Goal: Transaction & Acquisition: Purchase product/service

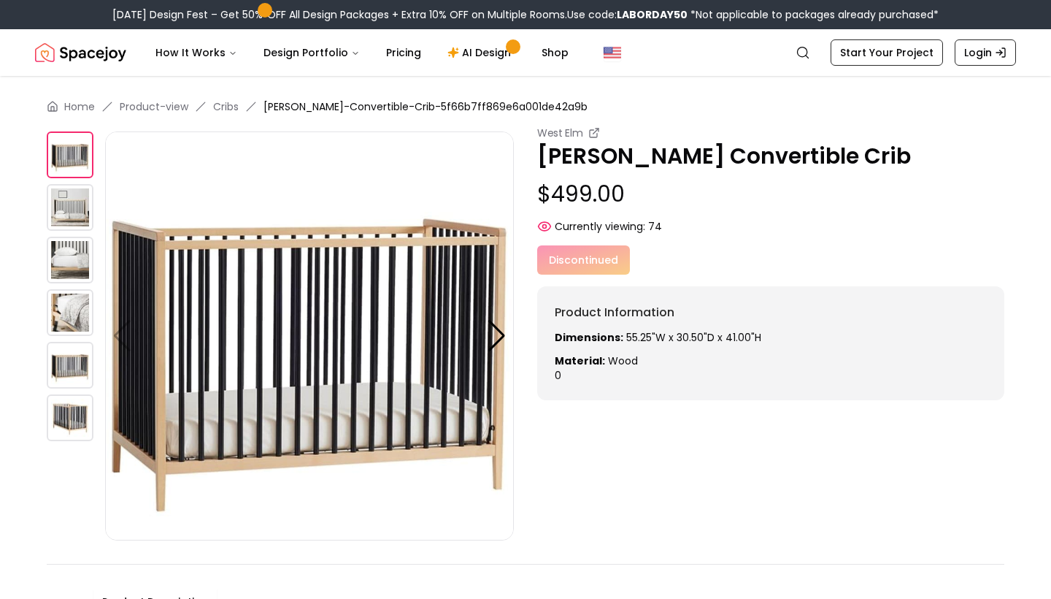
click at [622, 157] on p "[PERSON_NAME] Convertible Crib" at bounding box center [770, 156] width 467 height 26
click at [594, 131] on icon at bounding box center [594, 133] width 12 height 12
click at [77, 213] on img at bounding box center [70, 207] width 47 height 47
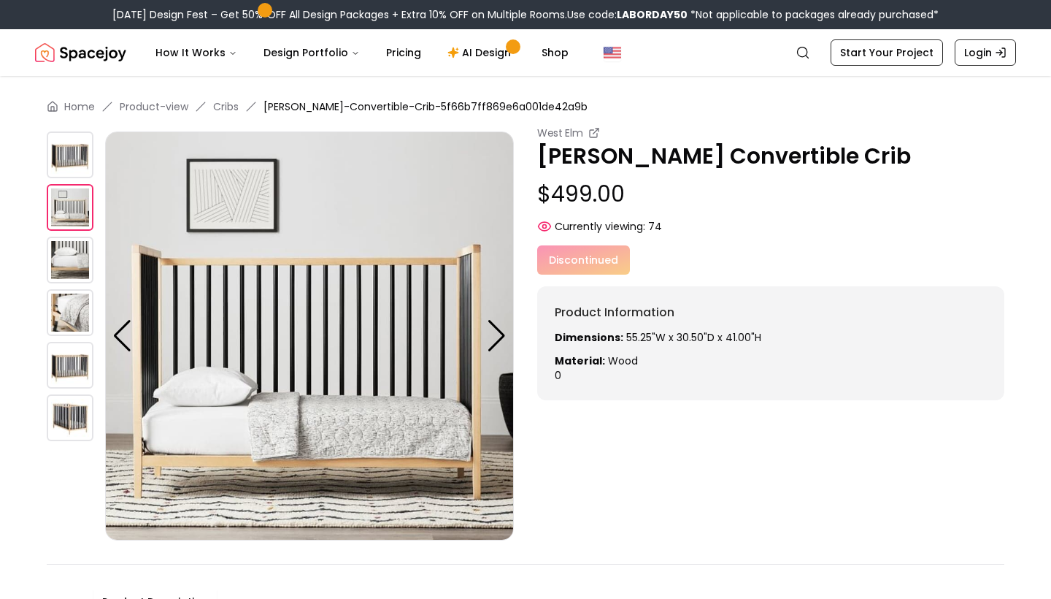
click at [73, 270] on img at bounding box center [70, 260] width 47 height 47
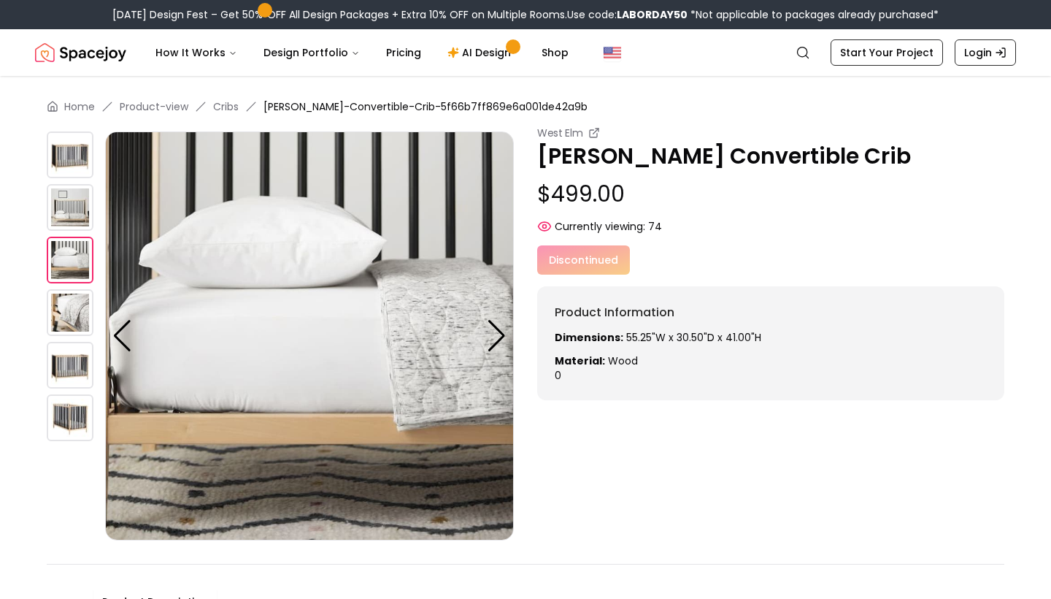
click at [74, 326] on img at bounding box center [70, 312] width 47 height 47
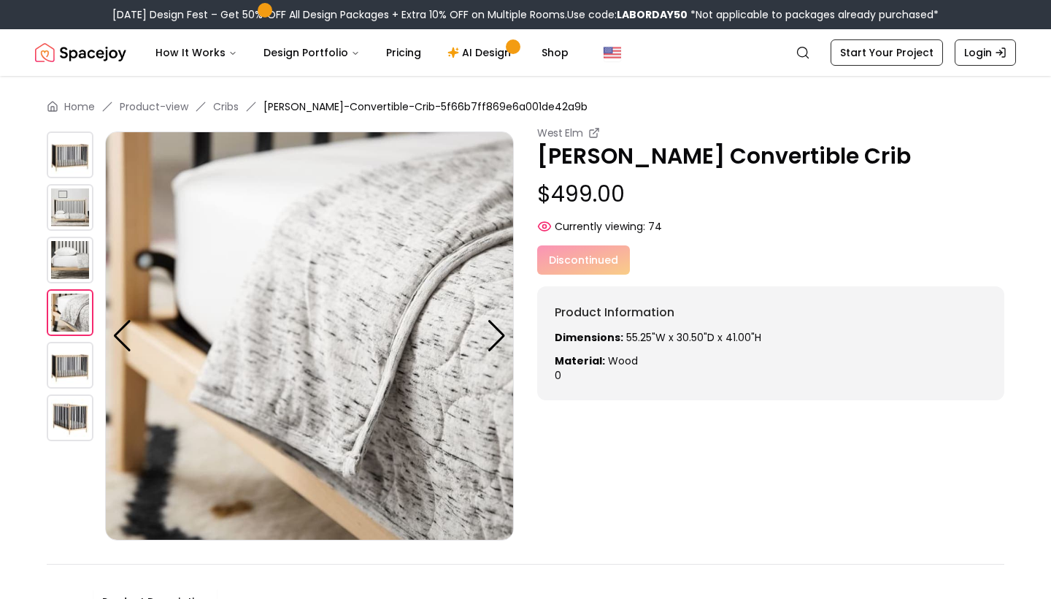
click at [74, 381] on img at bounding box center [70, 365] width 47 height 47
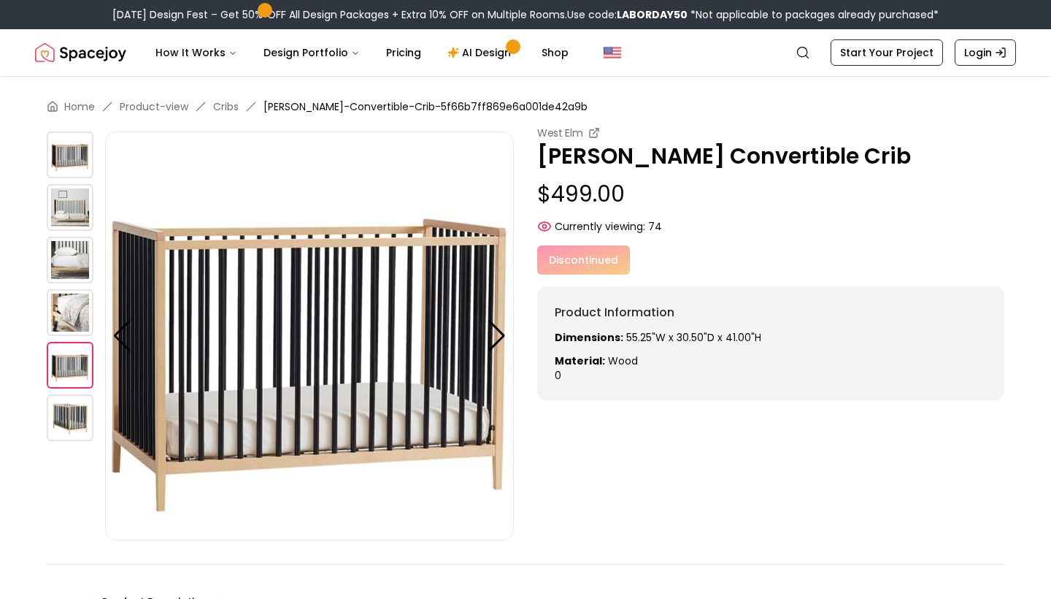
click at [72, 417] on img at bounding box center [70, 417] width 47 height 47
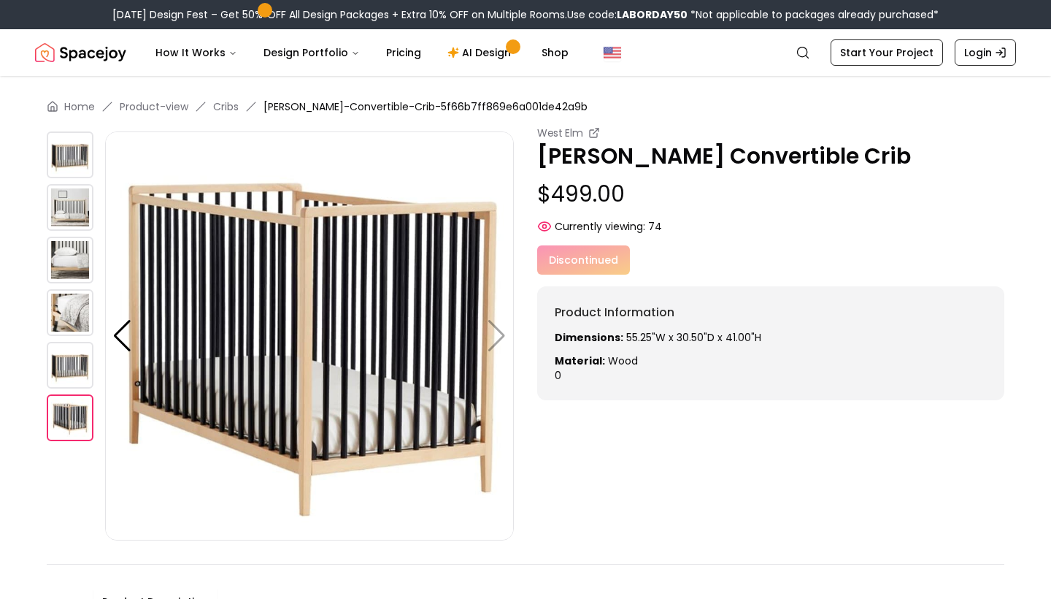
click at [74, 196] on img at bounding box center [70, 207] width 47 height 47
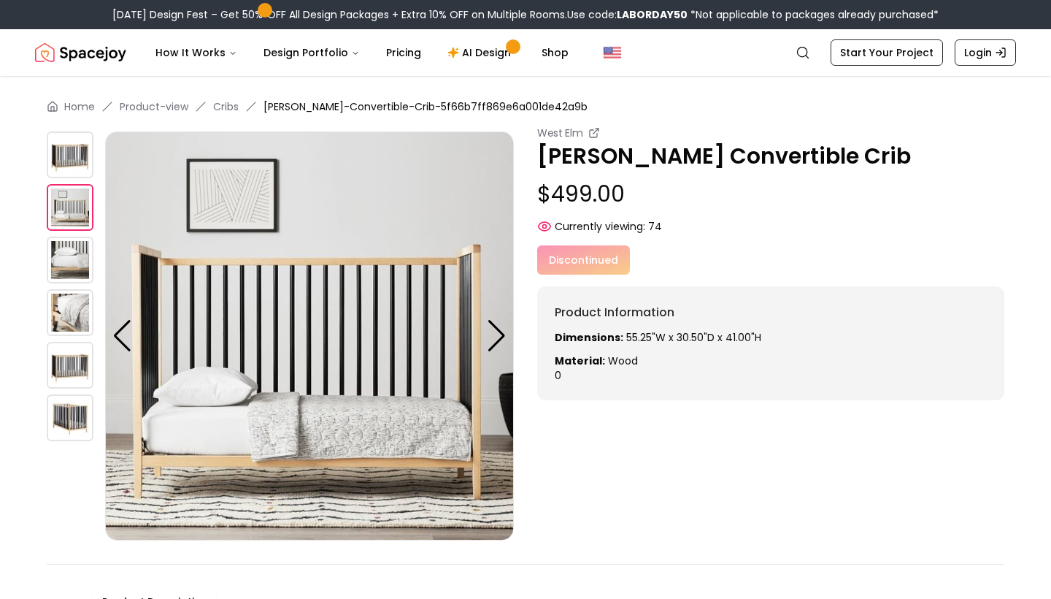
click at [65, 143] on img at bounding box center [70, 154] width 47 height 47
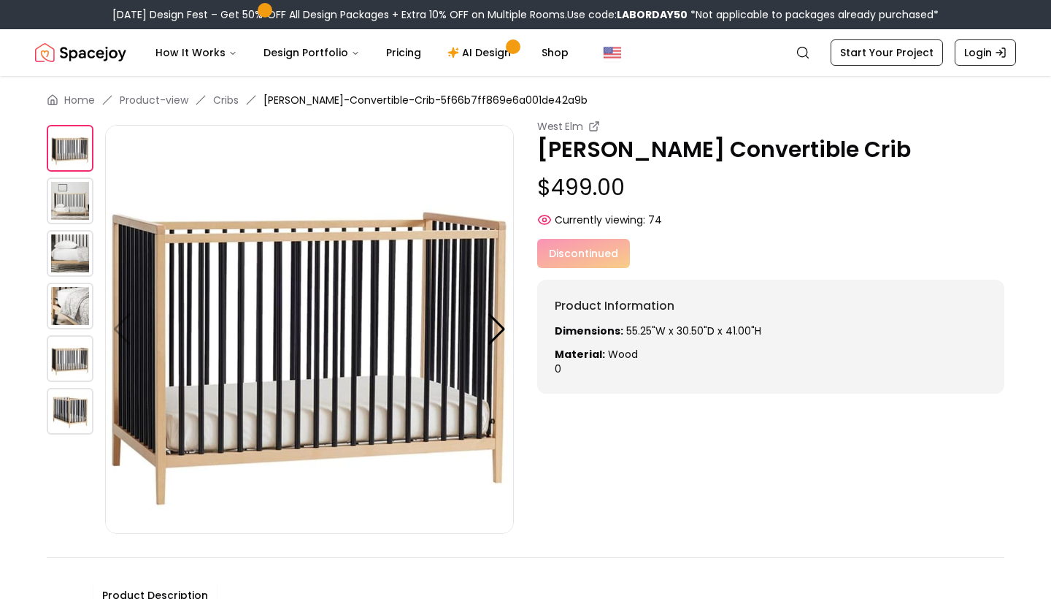
scroll to position [7, 0]
click at [66, 201] on img at bounding box center [70, 200] width 47 height 47
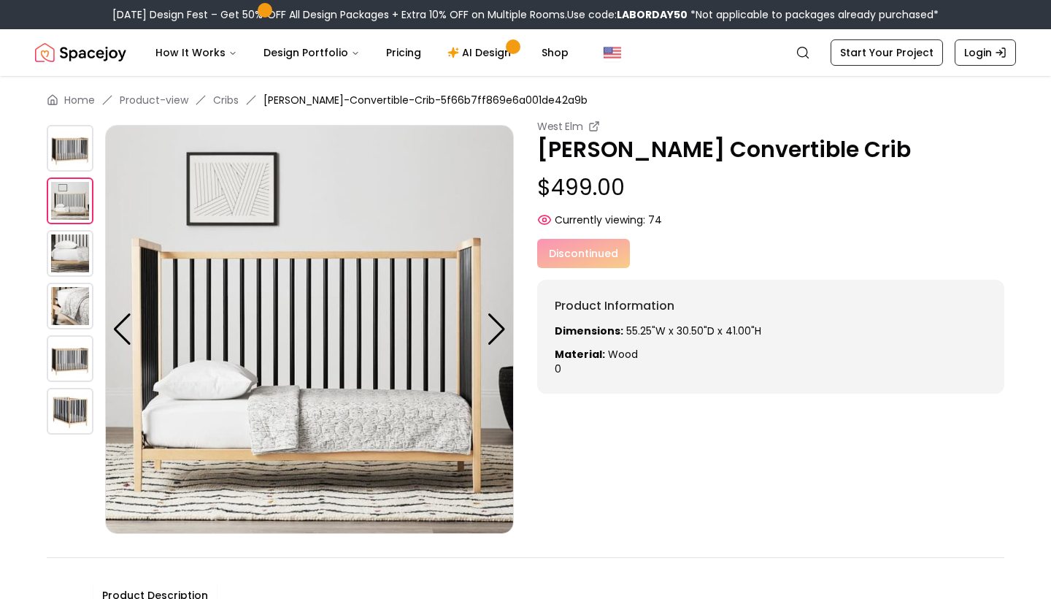
click at [69, 145] on img at bounding box center [70, 148] width 47 height 47
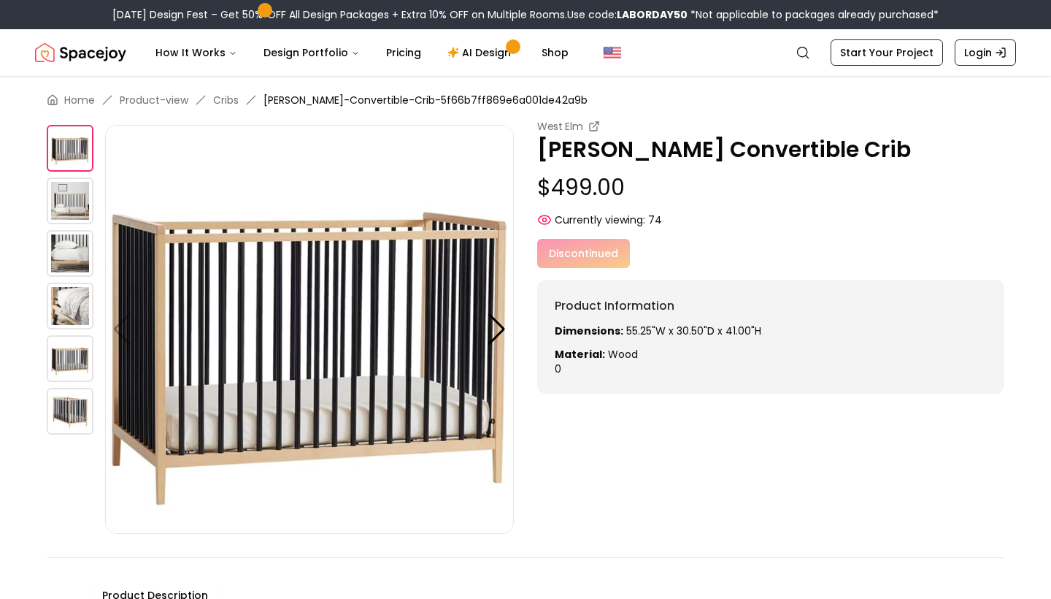
click at [61, 209] on img at bounding box center [70, 200] width 47 height 47
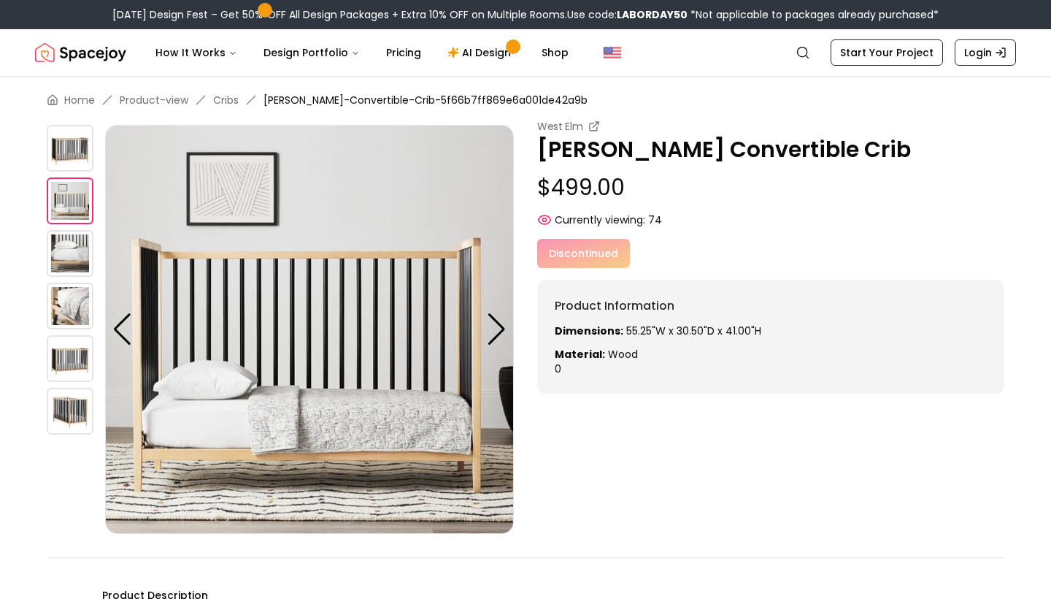
click at [58, 151] on img at bounding box center [70, 148] width 47 height 47
